Goal: Transaction & Acquisition: Purchase product/service

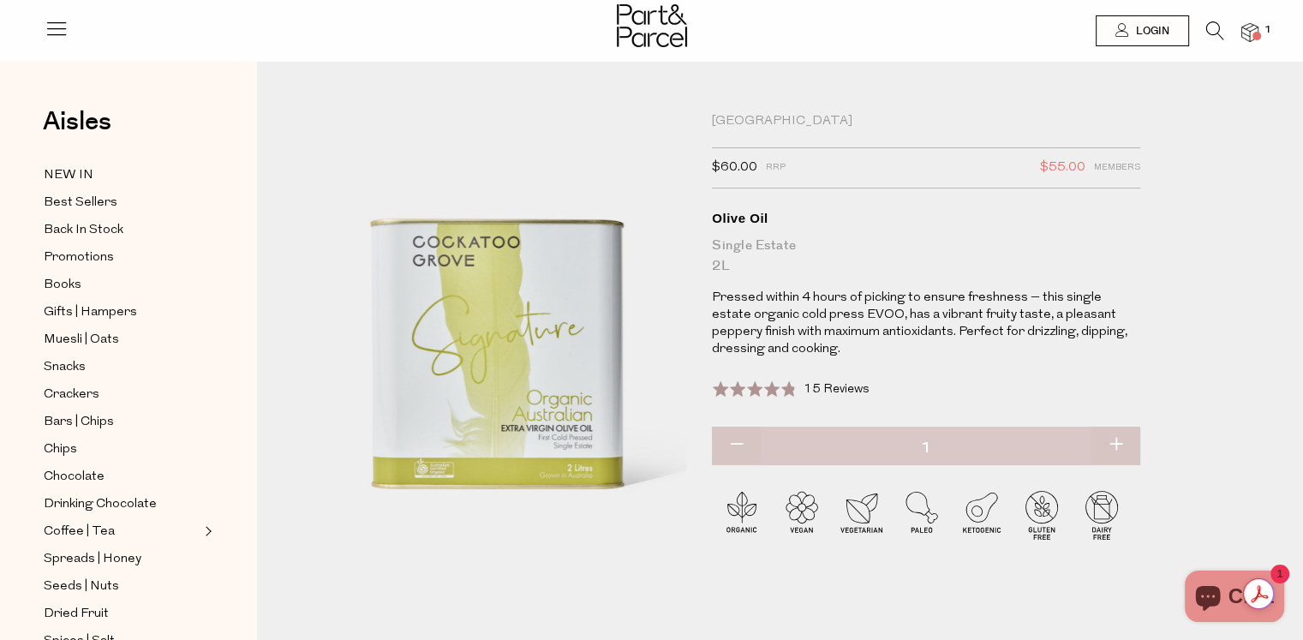
click at [1118, 442] on button "button" at bounding box center [1115, 446] width 49 height 38
type input "2"
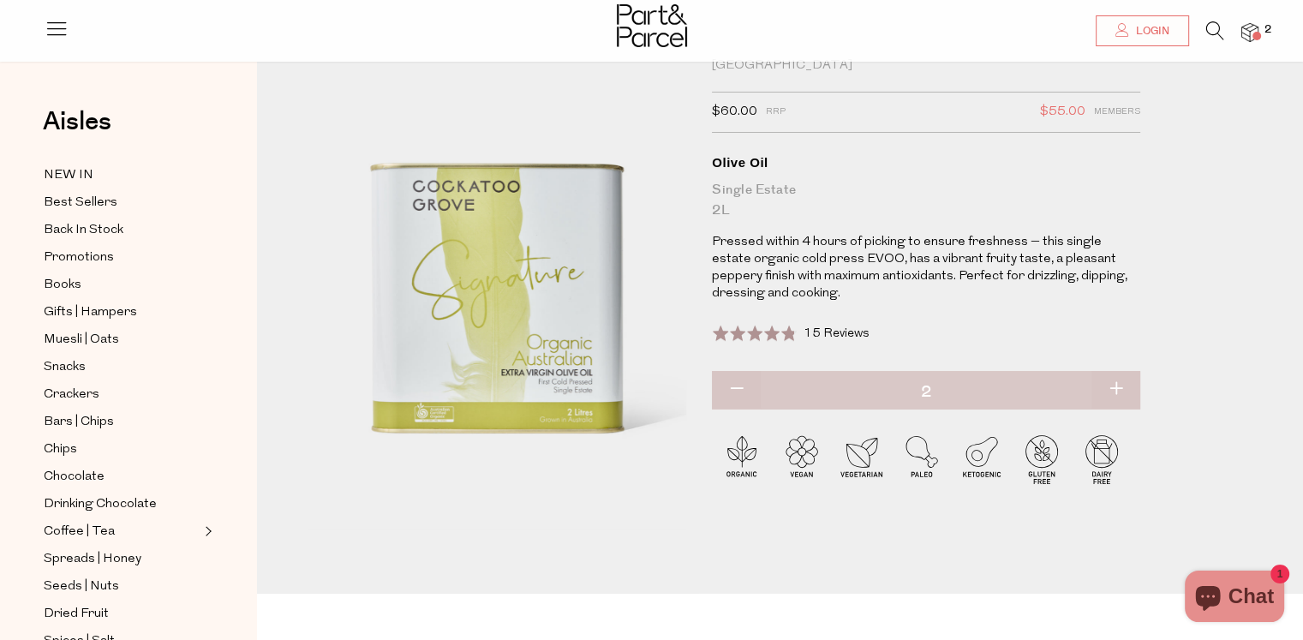
scroll to position [86, 0]
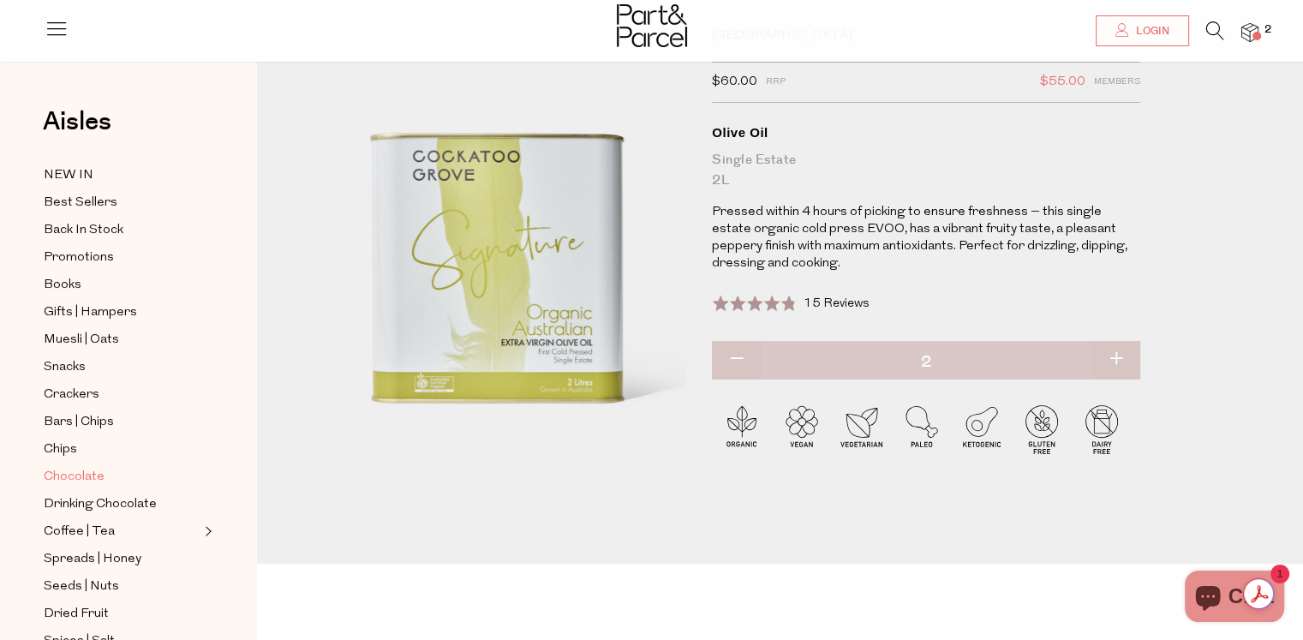
click at [86, 474] on span "Chocolate" at bounding box center [74, 477] width 61 height 21
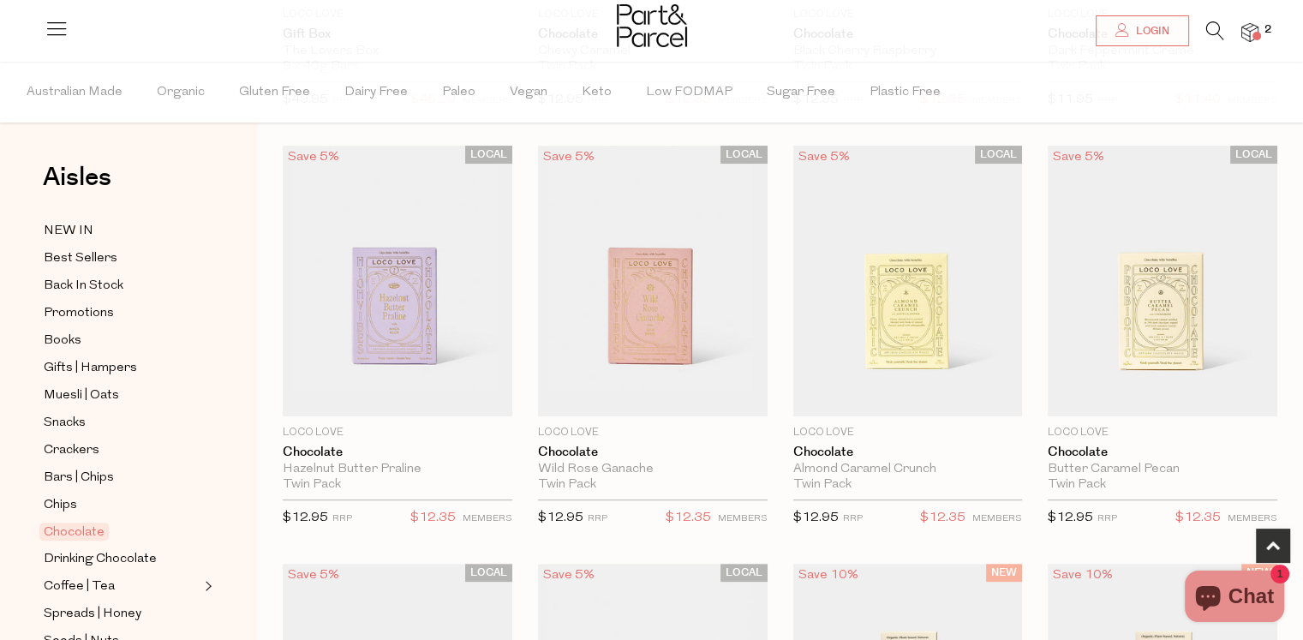
scroll to position [600, 0]
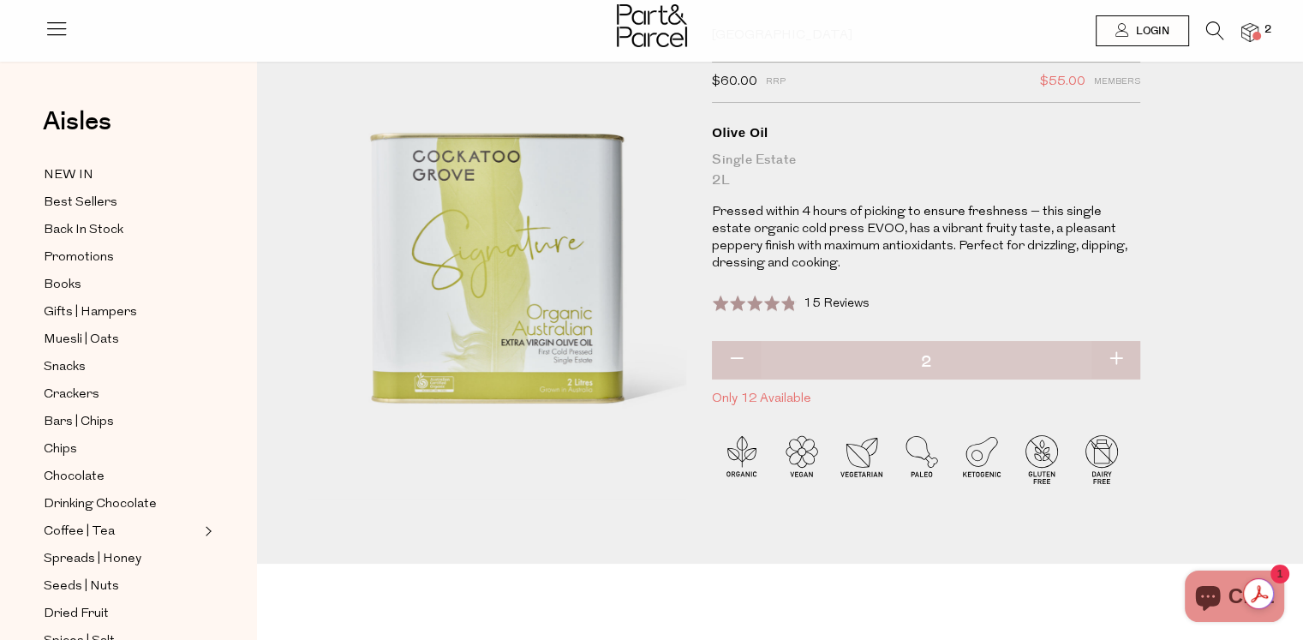
click at [778, 397] on span "Only 12 Available" at bounding box center [926, 399] width 428 height 22
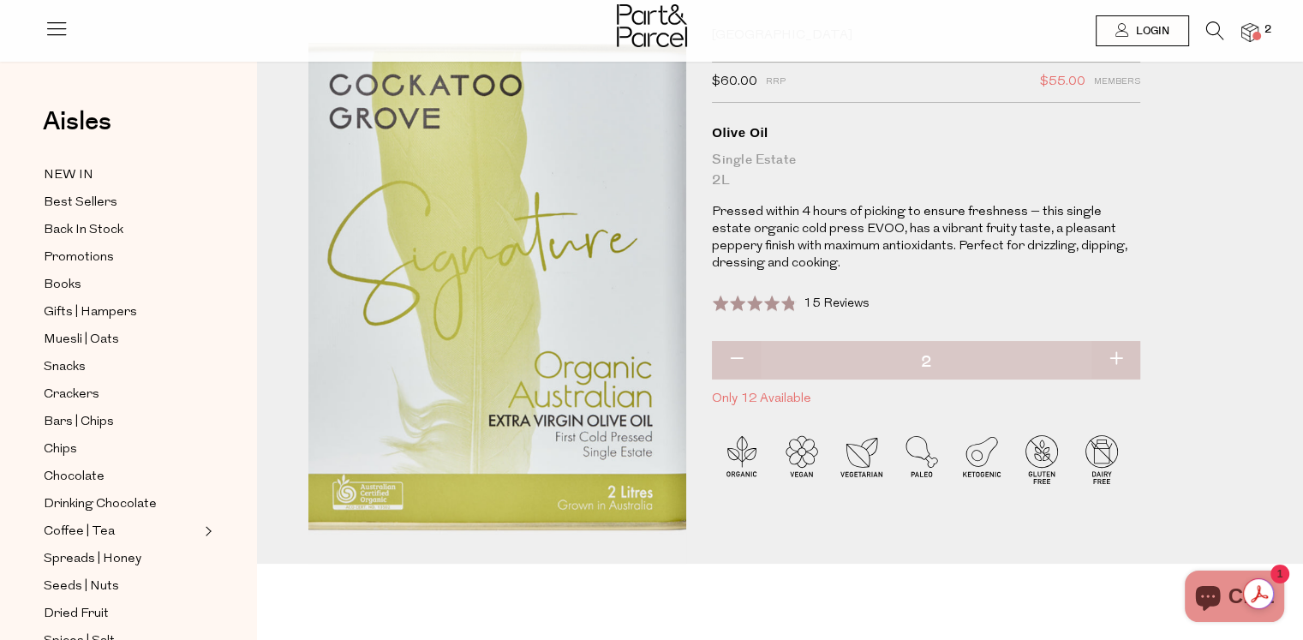
click at [516, 325] on img at bounding box center [481, 278] width 680 height 851
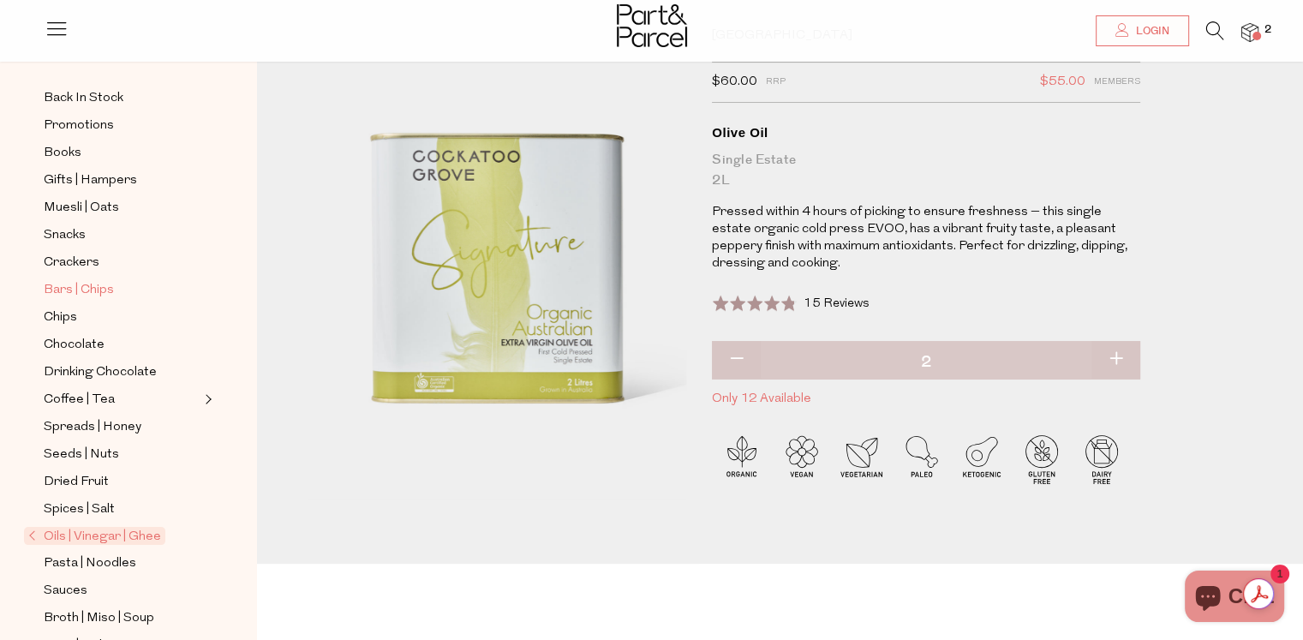
scroll to position [171, 0]
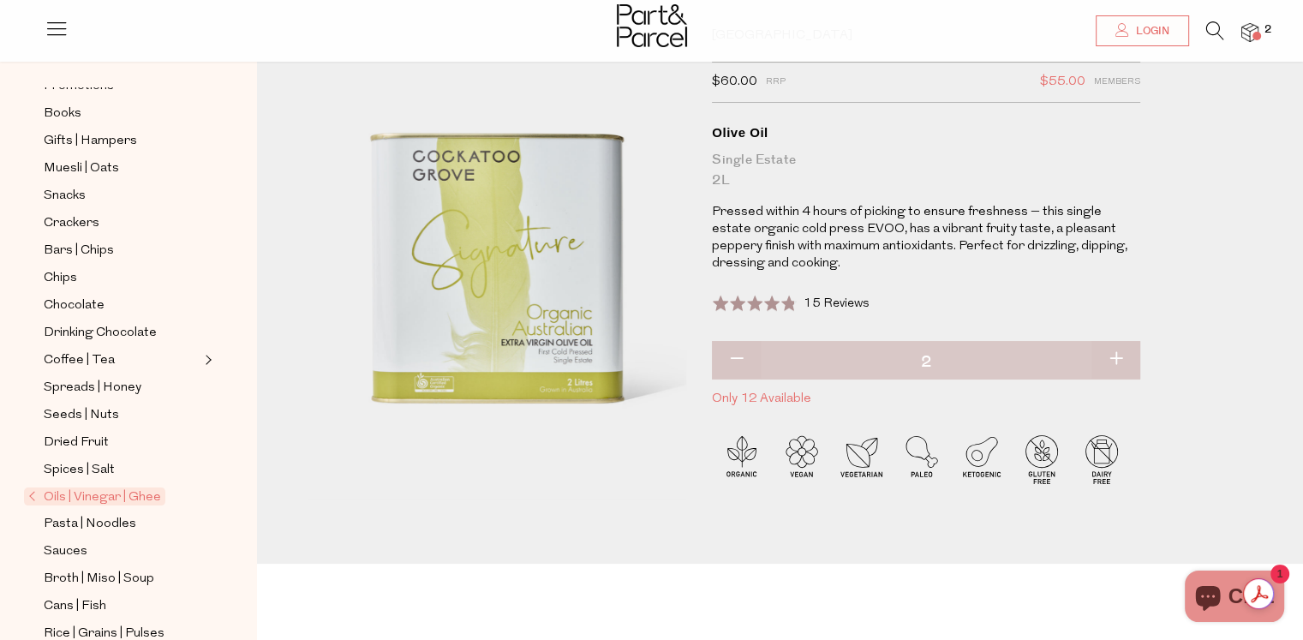
click at [99, 490] on span "Oils | Vinegar | Ghee" at bounding box center [94, 496] width 141 height 18
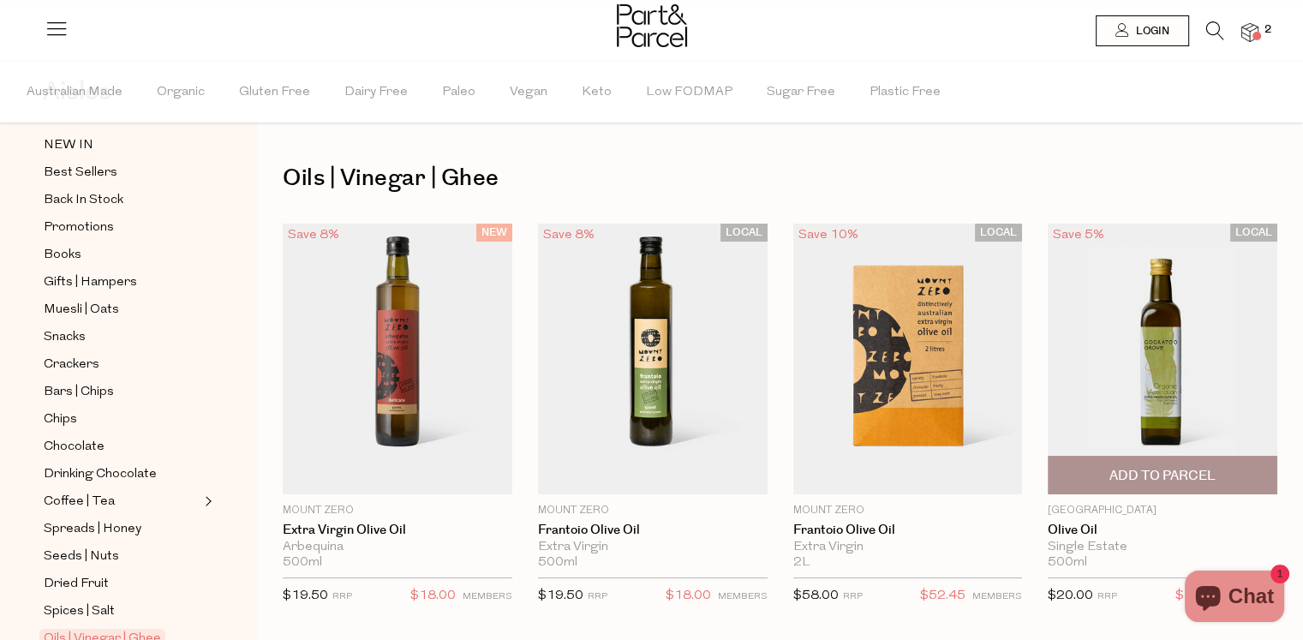
click at [1171, 471] on span "Add To Parcel" at bounding box center [1162, 476] width 106 height 18
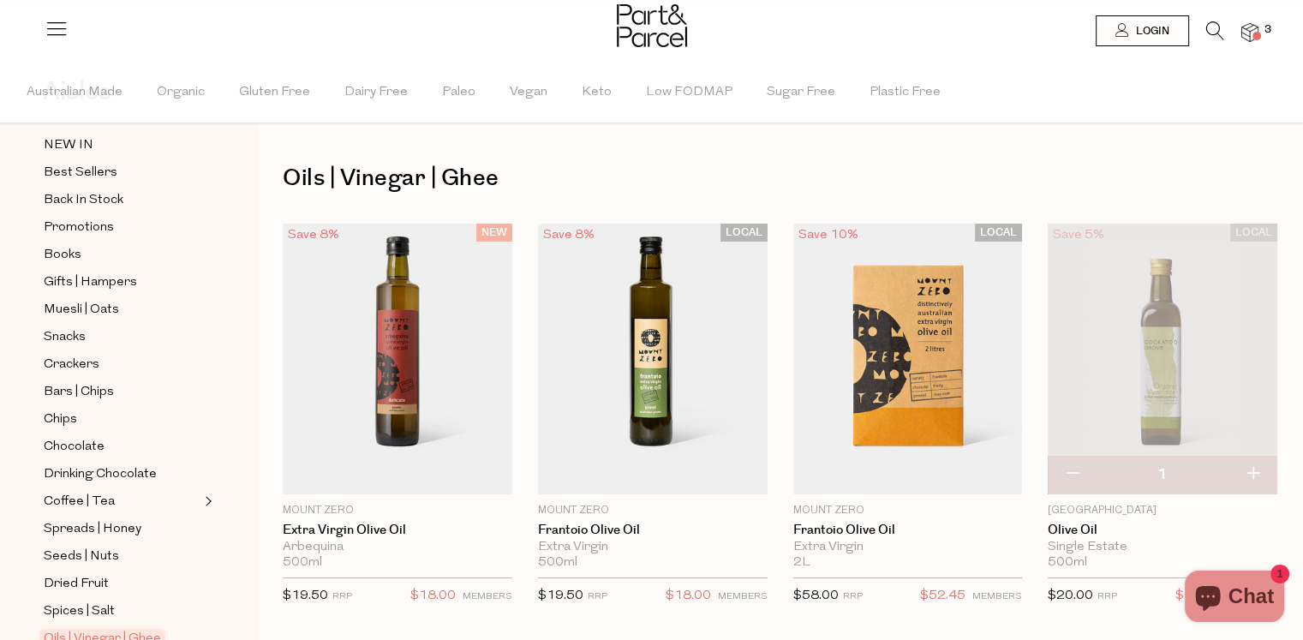
click at [1250, 27] on img at bounding box center [1249, 33] width 17 height 20
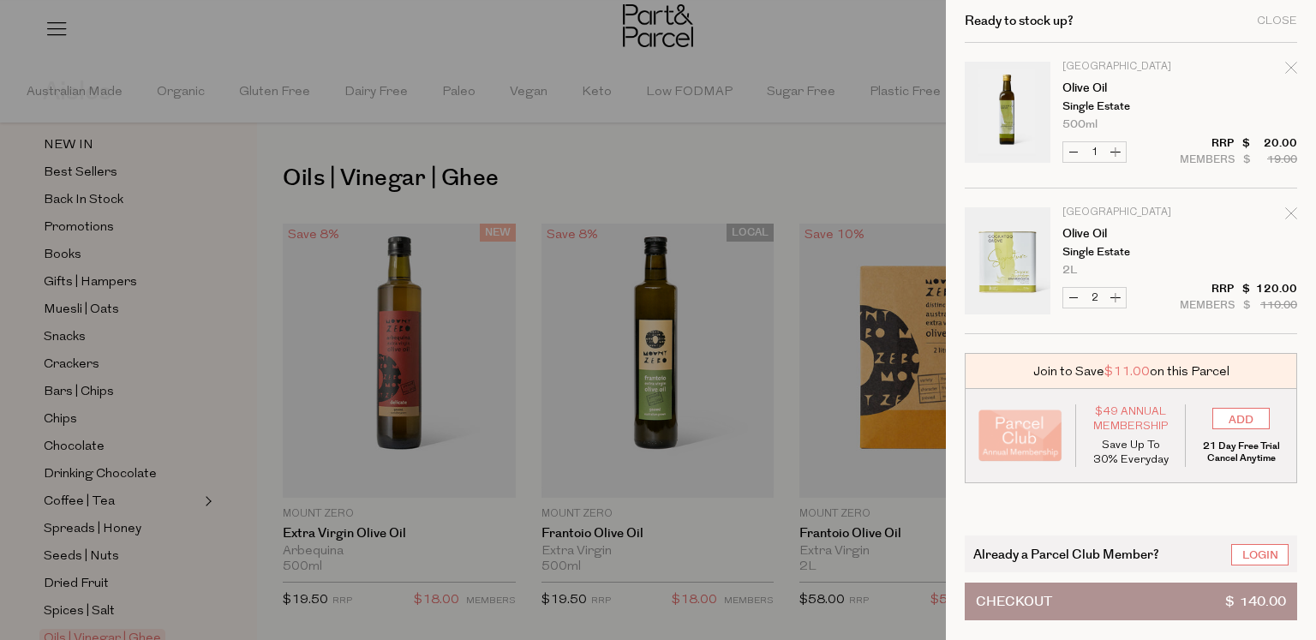
click at [1076, 150] on button "Decrease Olive Oil" at bounding box center [1073, 152] width 21 height 20
type input "0"
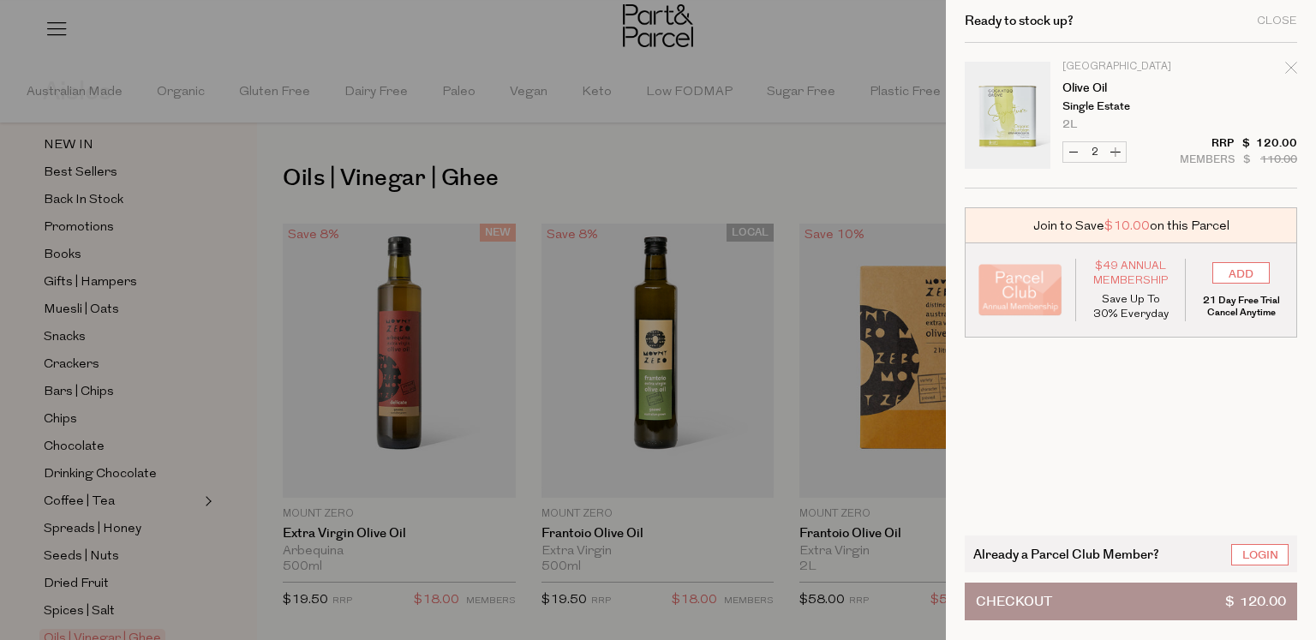
click at [1150, 599] on button "Checkout $ 120.00" at bounding box center [1130, 601] width 332 height 38
